Goal: Information Seeking & Learning: Check status

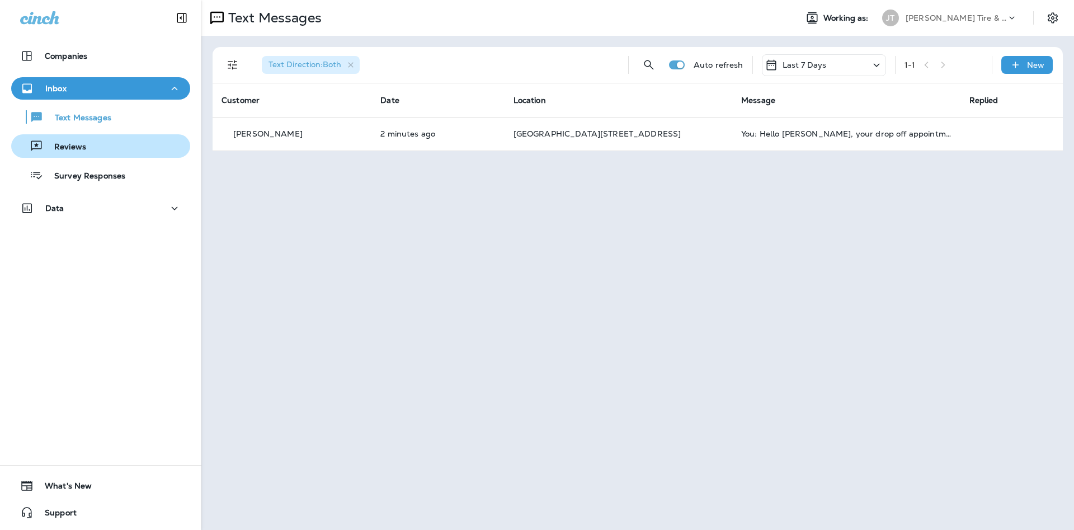
click at [175, 148] on div "Reviews" at bounding box center [101, 146] width 170 height 17
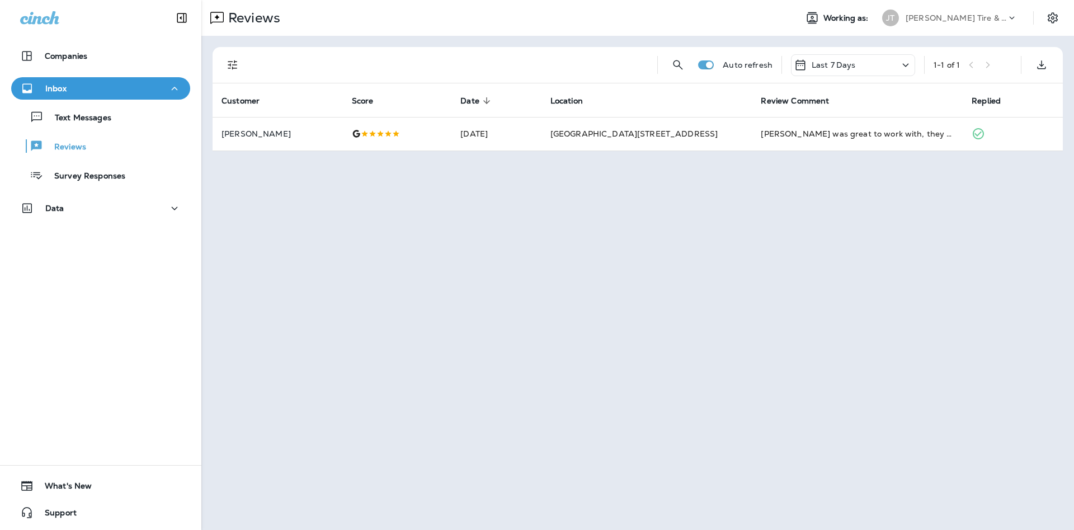
click at [141, 132] on div "Text Messages Reviews Survey Responses" at bounding box center [100, 143] width 179 height 87
click at [140, 128] on button "Text Messages" at bounding box center [100, 117] width 179 height 24
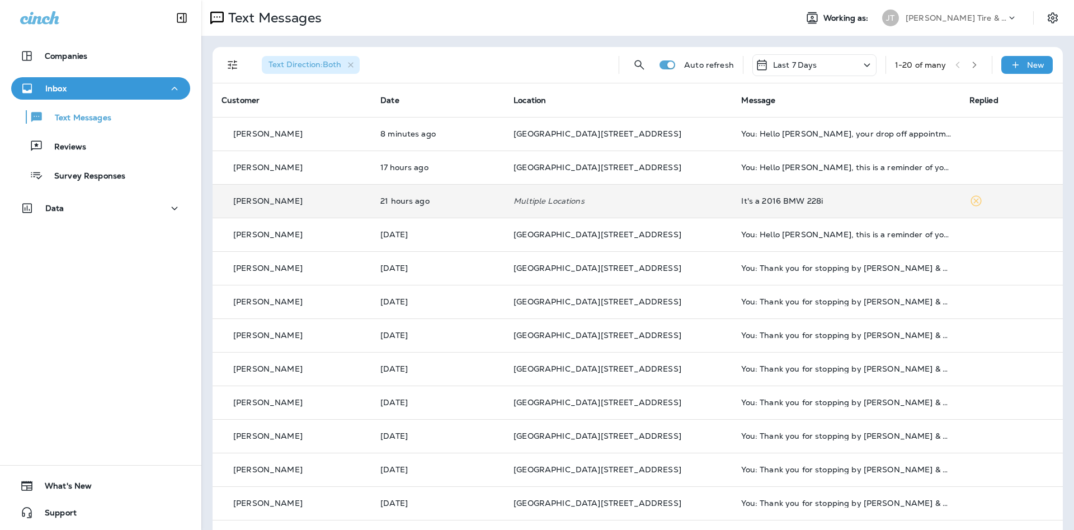
click at [698, 193] on td "Multiple Locations" at bounding box center [619, 201] width 228 height 34
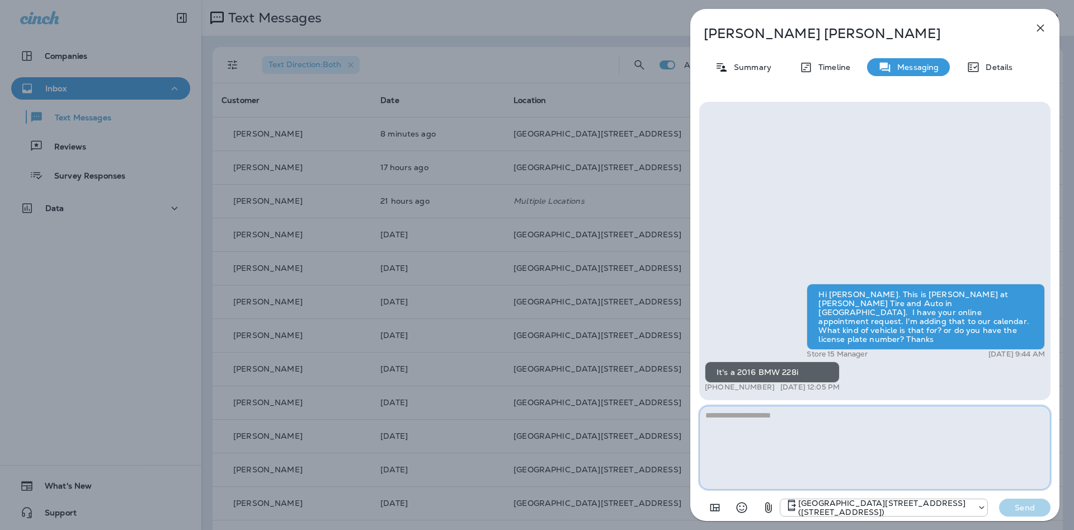
click at [457, 140] on div "[PERSON_NAME] Summary Timeline Messaging Details Hi [PERSON_NAME]. This is [PER…" at bounding box center [537, 265] width 1074 height 530
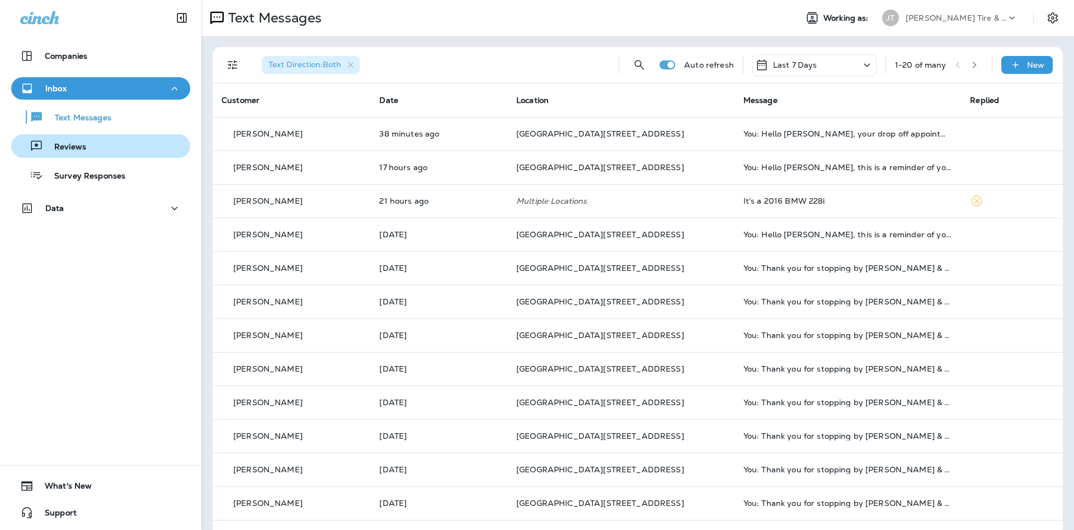
click at [82, 147] on p "Reviews" at bounding box center [64, 147] width 43 height 11
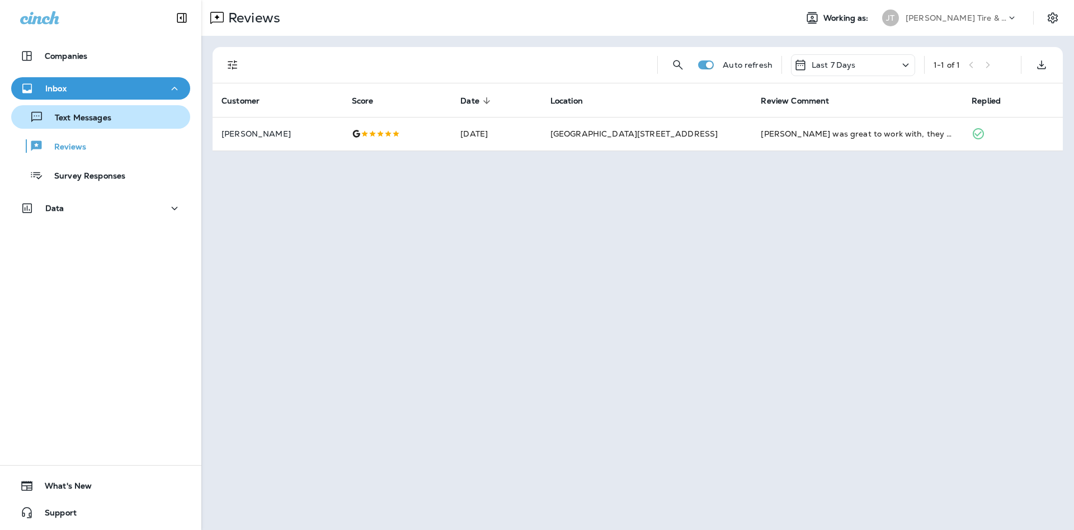
click at [137, 128] on button "Text Messages" at bounding box center [100, 117] width 179 height 24
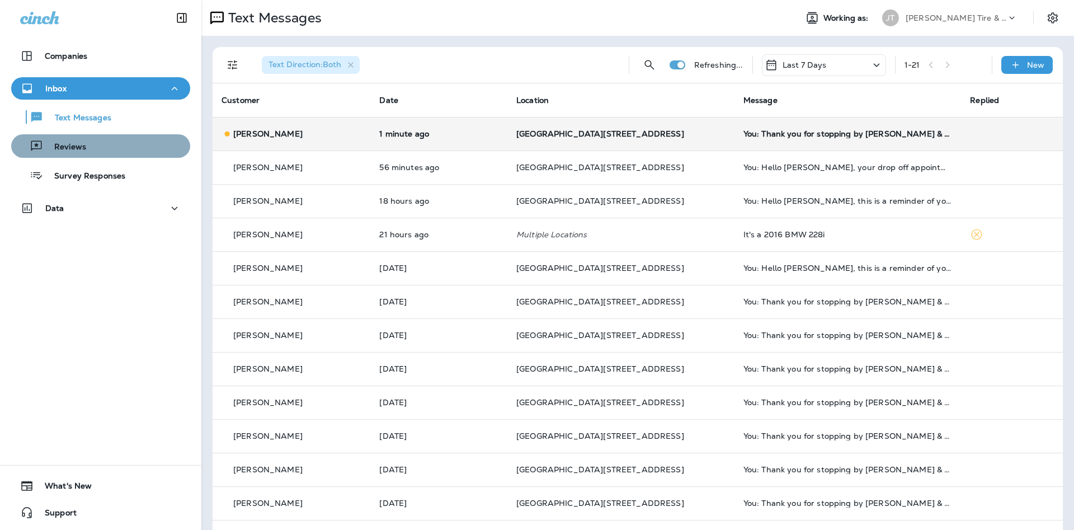
click at [105, 148] on div "Reviews" at bounding box center [101, 146] width 170 height 17
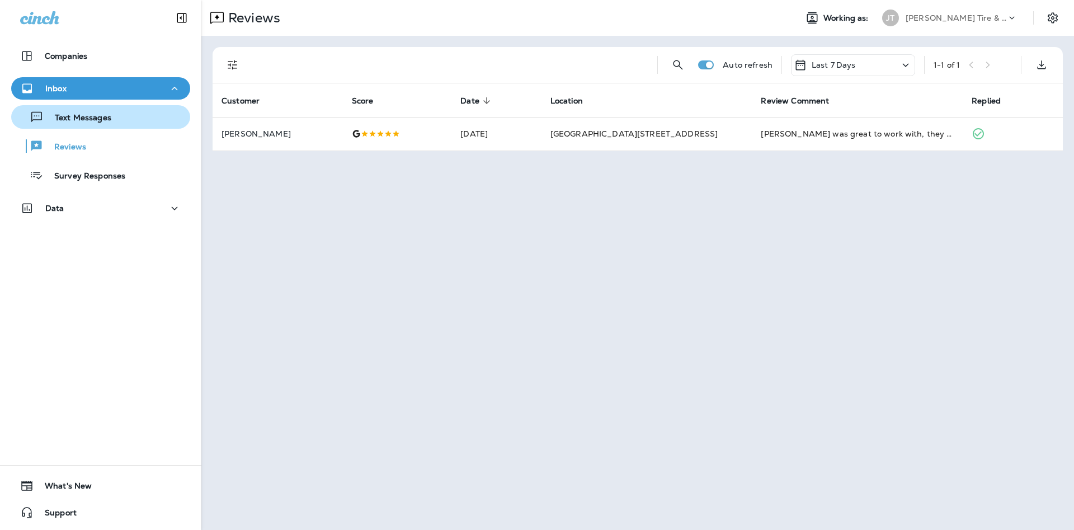
click at [51, 123] on div "Text Messages" at bounding box center [64, 117] width 96 height 17
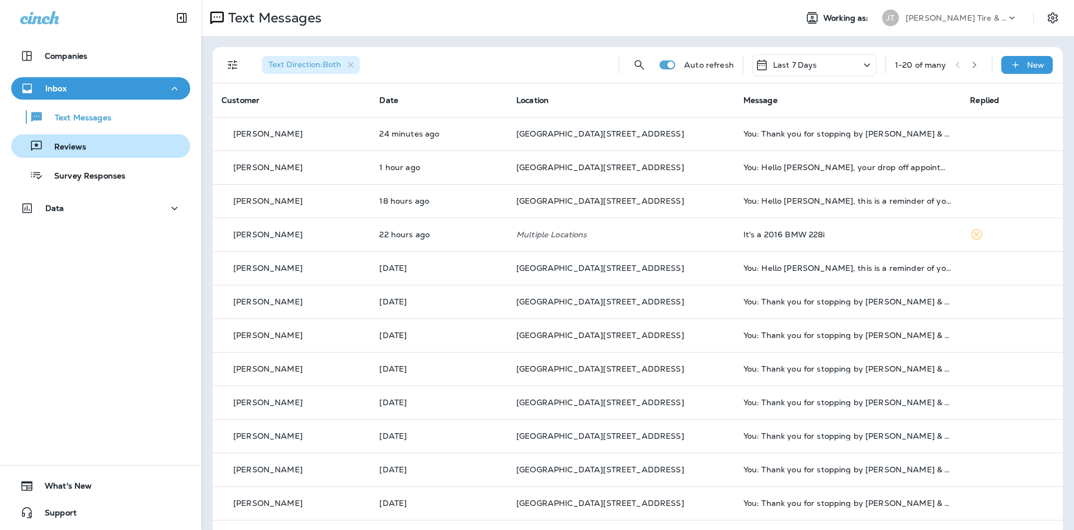
click at [114, 143] on div "Reviews" at bounding box center [101, 146] width 170 height 17
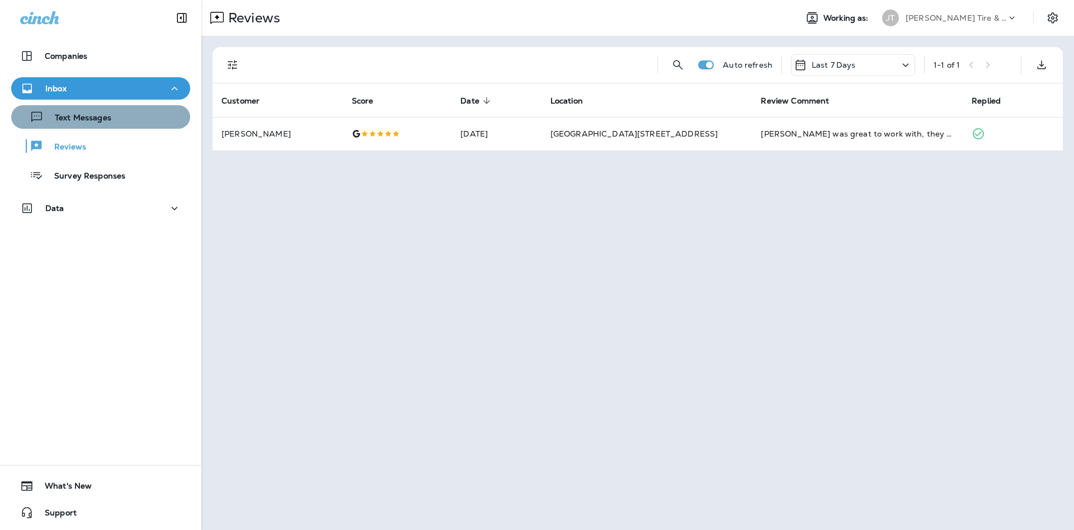
click at [166, 124] on div "Text Messages" at bounding box center [101, 117] width 170 height 17
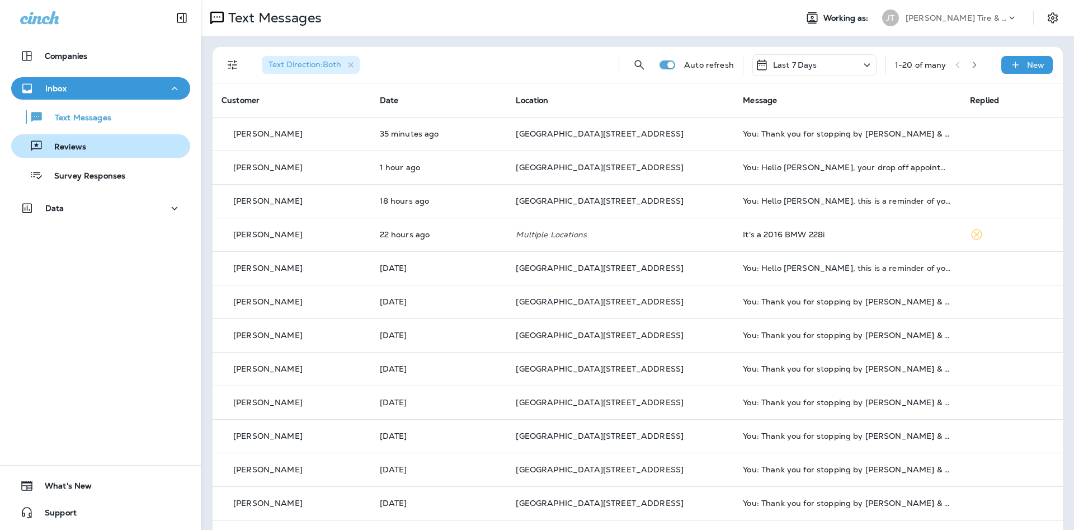
click at [126, 139] on div "Reviews" at bounding box center [101, 146] width 170 height 17
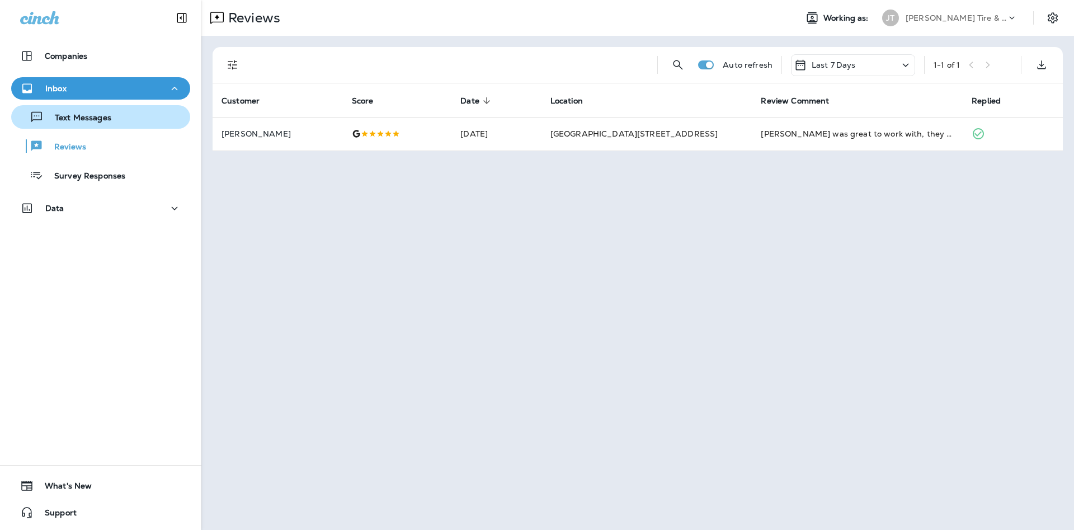
click at [124, 120] on div "Text Messages" at bounding box center [101, 117] width 170 height 17
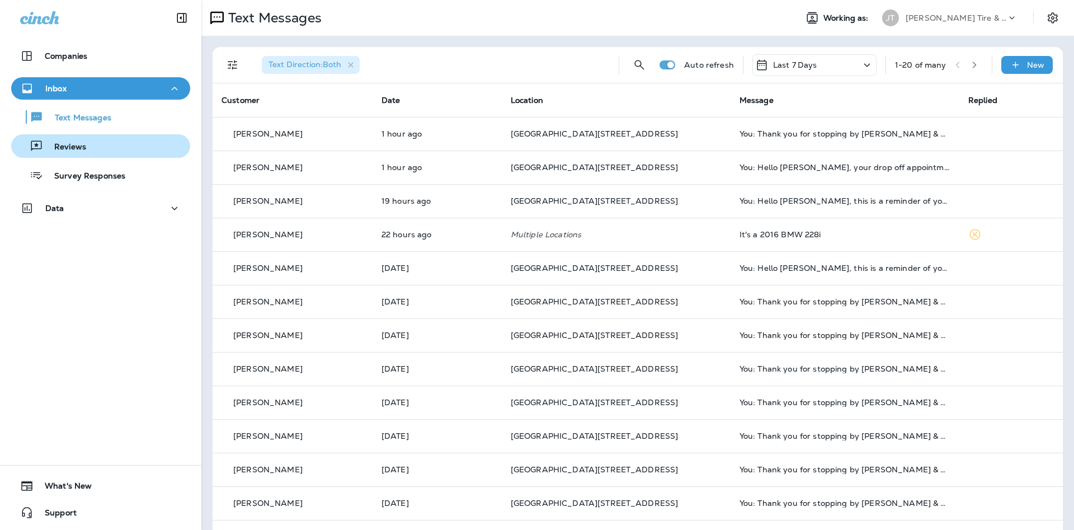
click at [120, 153] on div "Reviews" at bounding box center [101, 146] width 170 height 17
